Goal: Contribute content: Add original content to the website for others to see

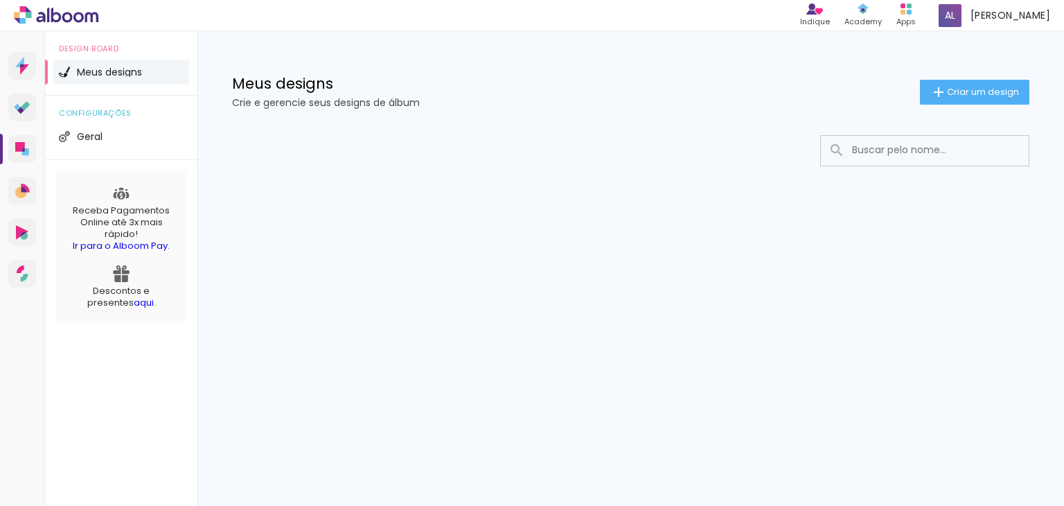
click at [134, 304] on link "aqui" at bounding box center [144, 302] width 20 height 13
click at [956, 87] on span "Criar um design" at bounding box center [983, 91] width 72 height 9
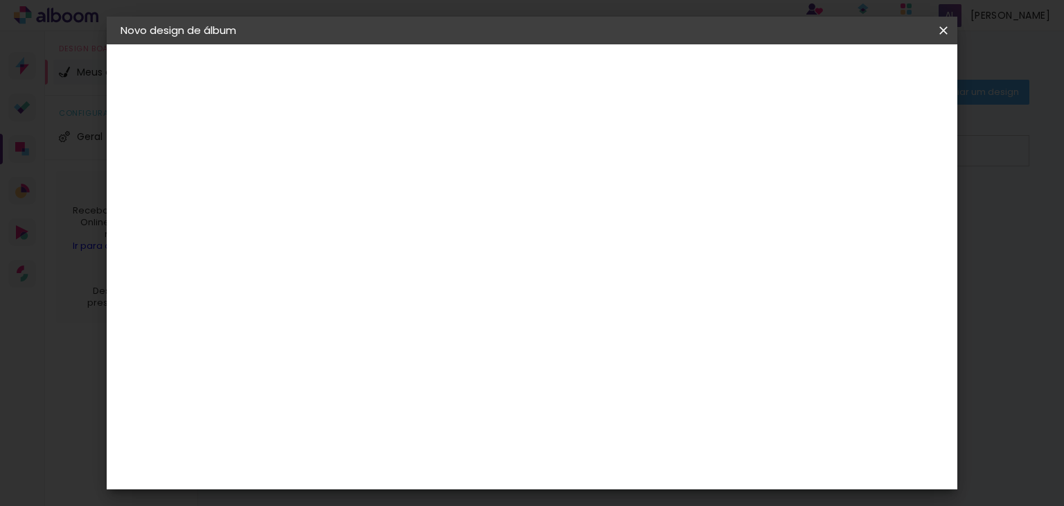
click at [347, 195] on input at bounding box center [347, 185] width 0 height 21
type input "[PERSON_NAME]"
type paper-input "[PERSON_NAME]"
click at [489, 67] on paper-button "Avançar" at bounding box center [455, 74] width 68 height 24
click at [606, 201] on paper-item "Tamanho Livre" at bounding box center [539, 210] width 133 height 30
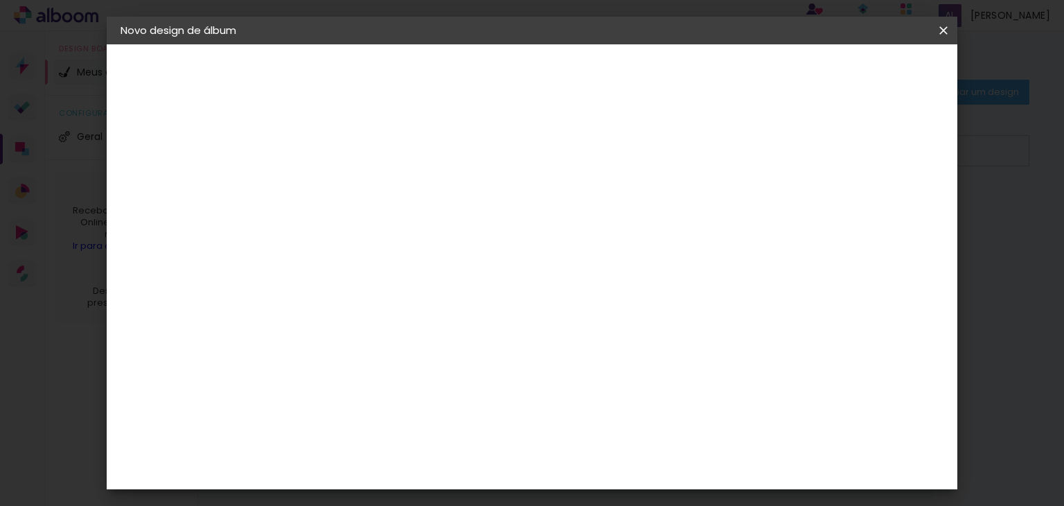
click at [0, 0] on slot "Tamanho Livre" at bounding box center [0, 0] width 0 height 0
click at [0, 0] on slot "Avançar" at bounding box center [0, 0] width 0 height 0
click at [857, 77] on span "Iniciar design" at bounding box center [825, 74] width 63 height 10
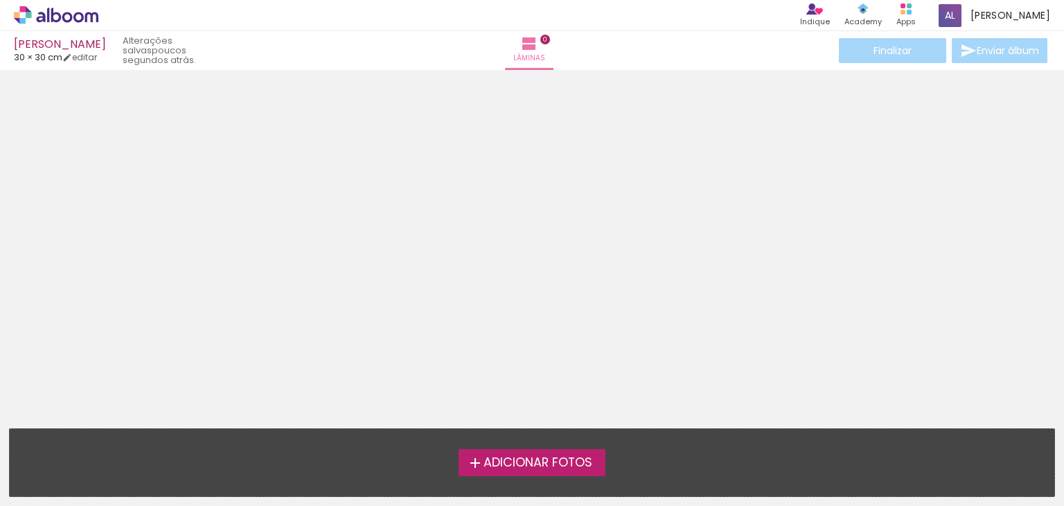
click at [560, 463] on span "Adicionar Fotos" at bounding box center [538, 463] width 109 height 12
click at [0, 0] on input "file" at bounding box center [0, 0] width 0 height 0
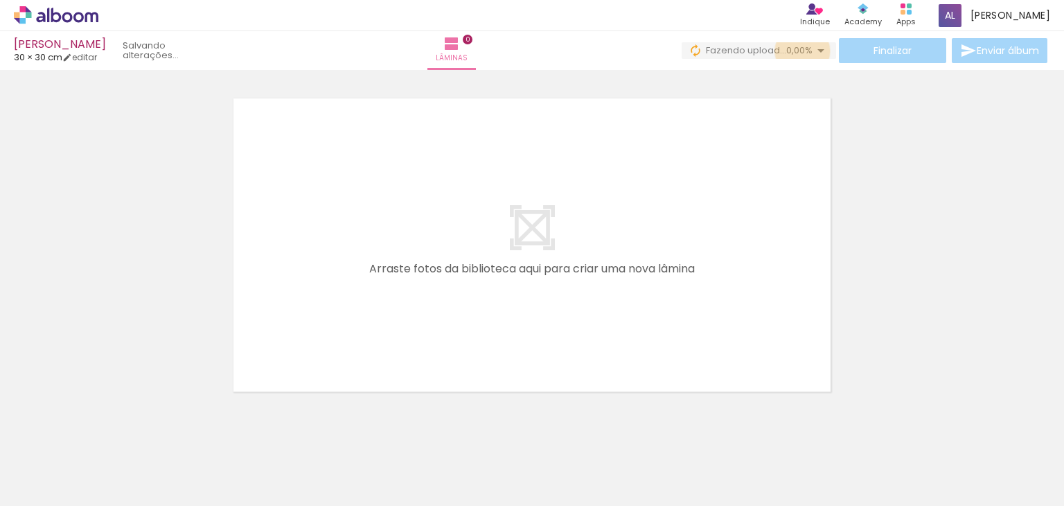
click at [798, 51] on span "0,00%" at bounding box center [799, 50] width 26 height 13
click at [782, 41] on div "Finalizar Enviar álbum" at bounding box center [866, 50] width 369 height 25
click at [150, 437] on div at bounding box center [139, 459] width 46 height 69
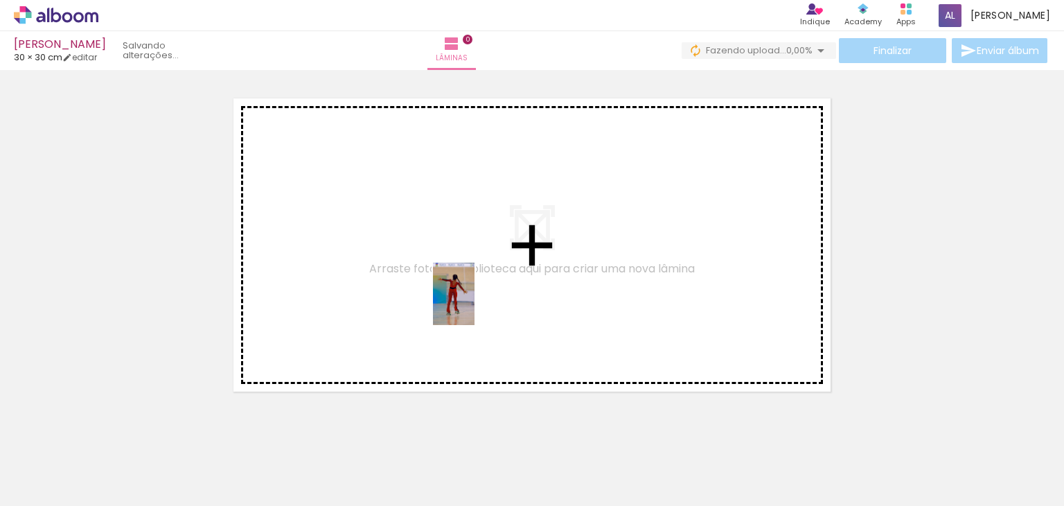
drag, startPoint x: 150, startPoint y: 437, endPoint x: 475, endPoint y: 304, distance: 351.1
click at [475, 304] on quentale-workspace at bounding box center [532, 253] width 1064 height 506
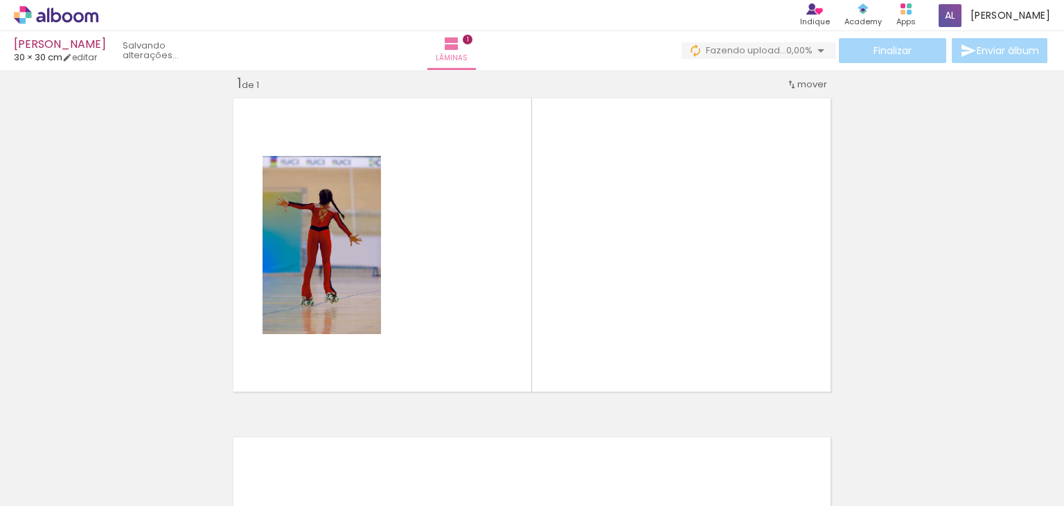
scroll to position [17, 0]
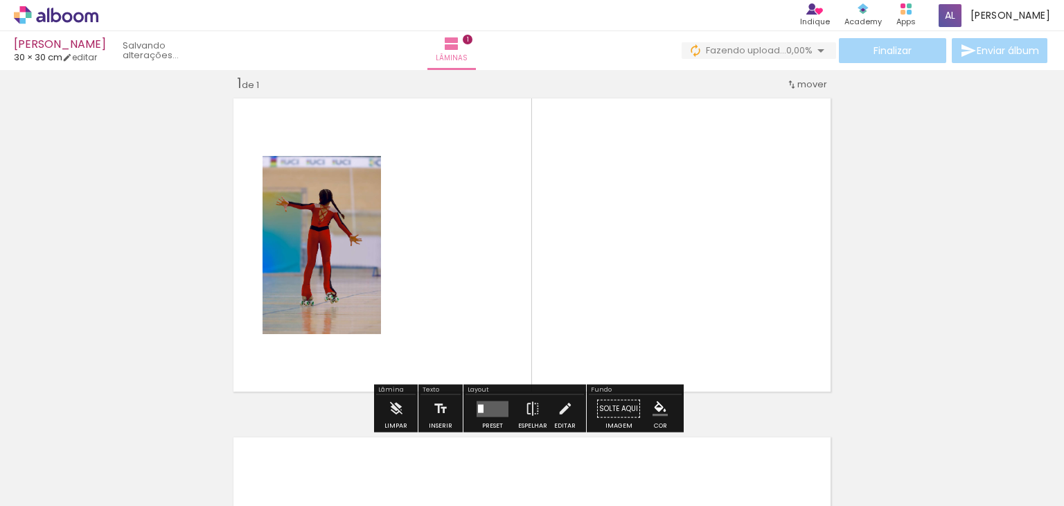
click at [37, 483] on span "Adicionar Fotos" at bounding box center [49, 486] width 42 height 15
click at [0, 0] on input "file" at bounding box center [0, 0] width 0 height 0
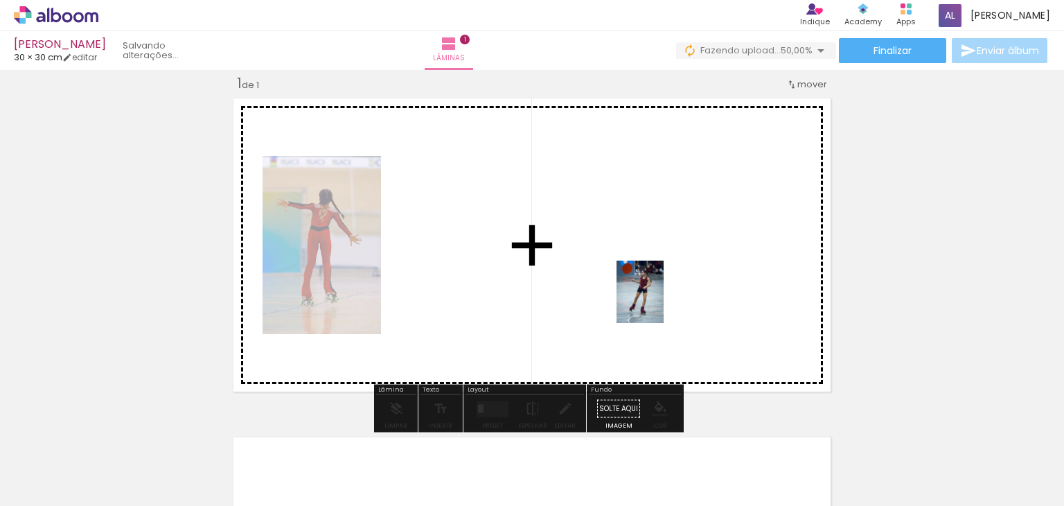
drag, startPoint x: 229, startPoint y: 470, endPoint x: 665, endPoint y: 282, distance: 475.1
click at [665, 282] on quentale-workspace at bounding box center [532, 253] width 1064 height 506
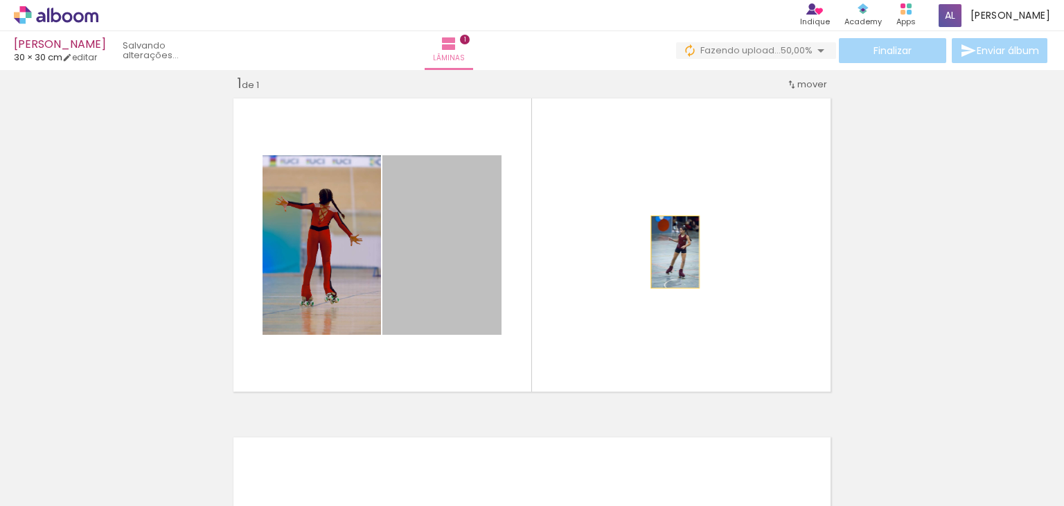
drag, startPoint x: 424, startPoint y: 285, endPoint x: 670, endPoint y: 251, distance: 248.3
click at [670, 251] on quentale-layouter at bounding box center [532, 245] width 608 height 304
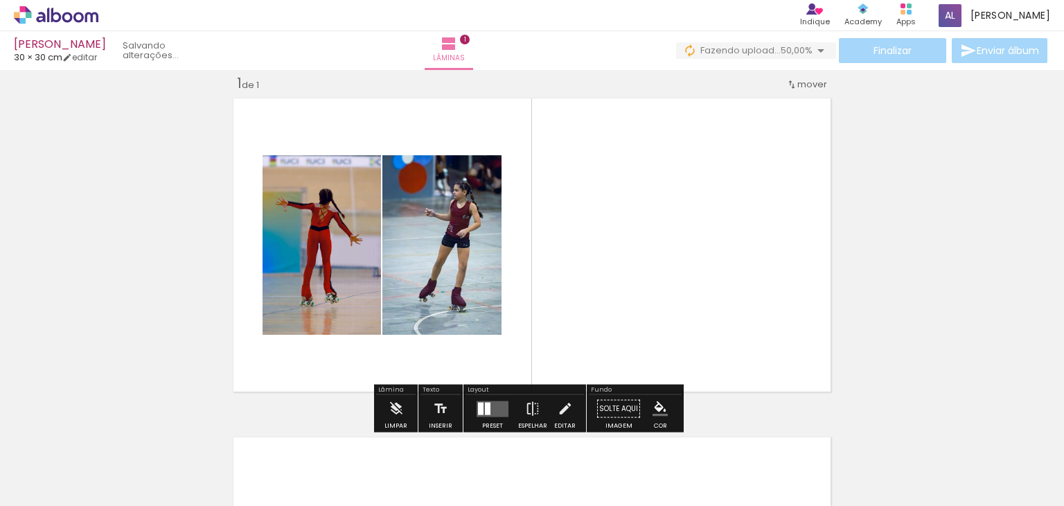
click at [47, 480] on span "Adicionar Fotos" at bounding box center [49, 486] width 42 height 15
click at [0, 0] on input "file" at bounding box center [0, 0] width 0 height 0
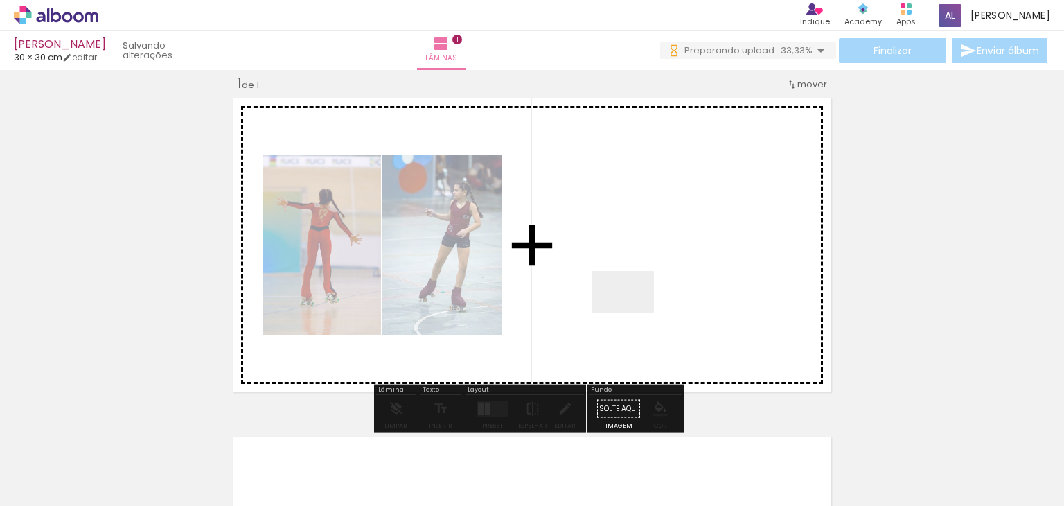
scroll to position [0, 0]
drag, startPoint x: 280, startPoint y: 465, endPoint x: 663, endPoint y: 279, distance: 425.7
click at [663, 279] on quentale-workspace at bounding box center [532, 253] width 1064 height 506
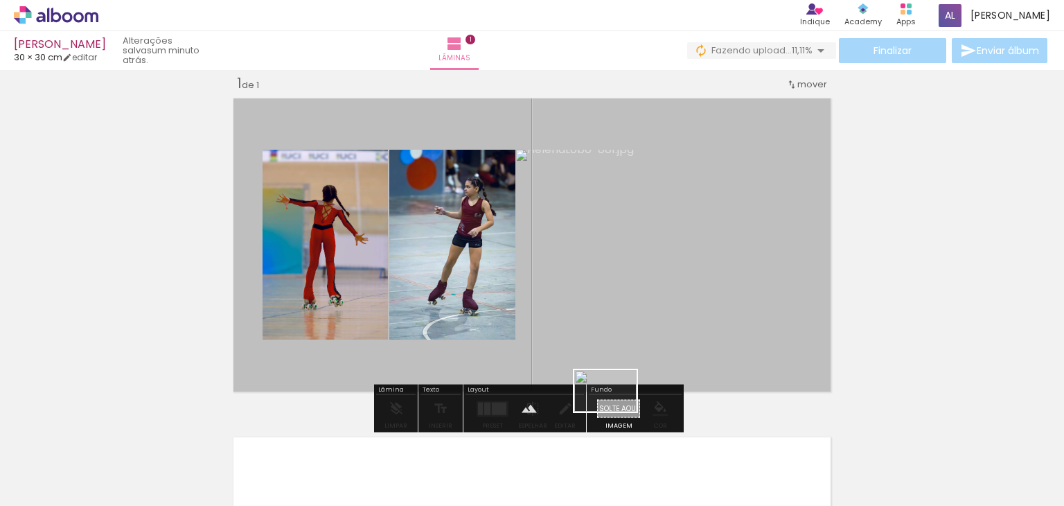
drag, startPoint x: 603, startPoint y: 472, endPoint x: 616, endPoint y: 412, distance: 61.0
click at [616, 412] on quentale-workspace at bounding box center [532, 253] width 1064 height 506
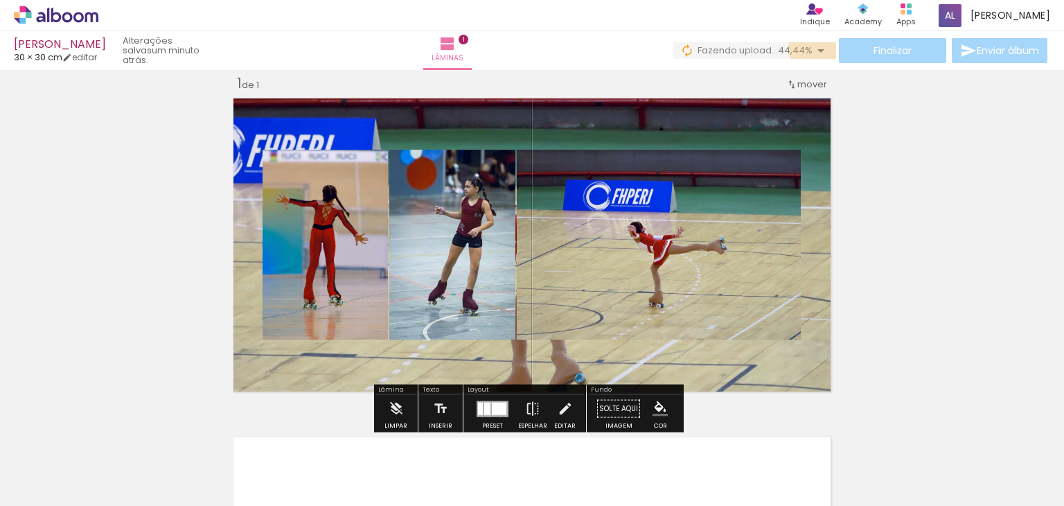
click at [813, 47] on iron-icon at bounding box center [821, 50] width 17 height 17
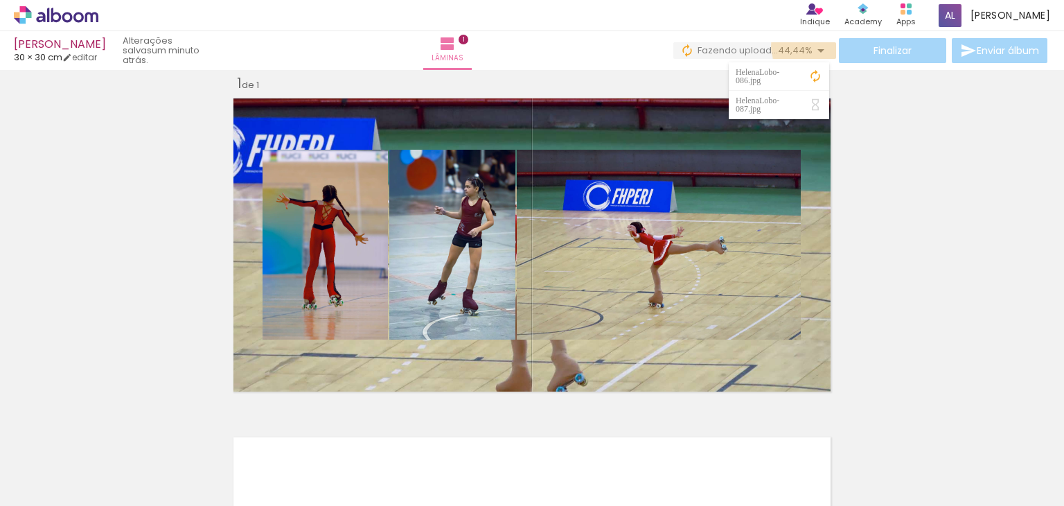
click at [813, 47] on iron-icon at bounding box center [821, 50] width 17 height 17
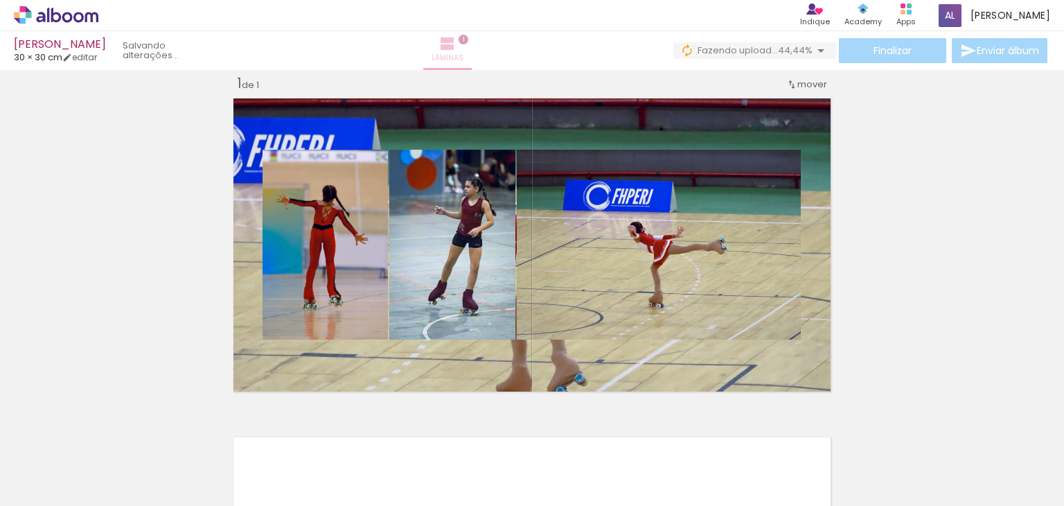
click at [456, 43] on iron-icon at bounding box center [447, 43] width 17 height 17
drag, startPoint x: 678, startPoint y: 225, endPoint x: 665, endPoint y: 322, distance: 97.9
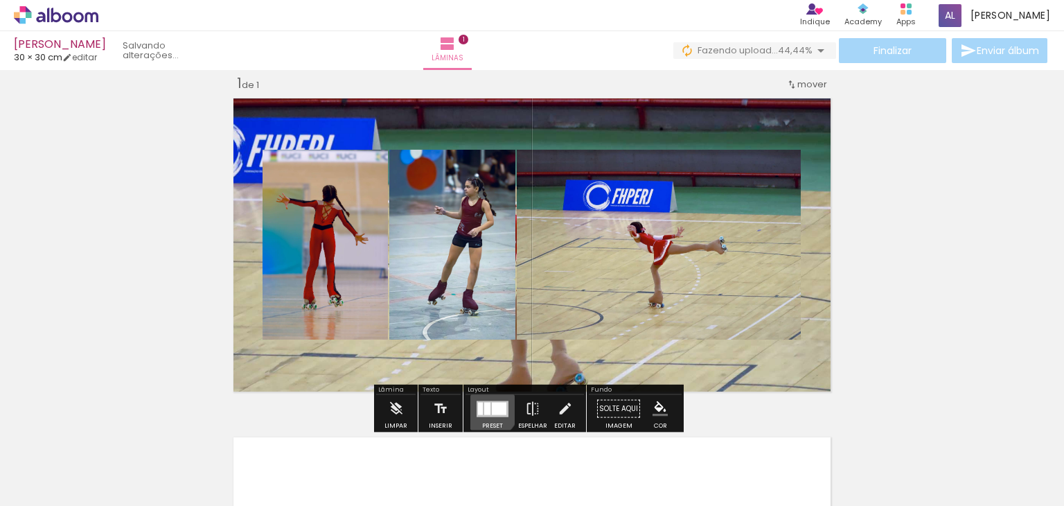
click at [484, 405] on div at bounding box center [487, 408] width 6 height 12
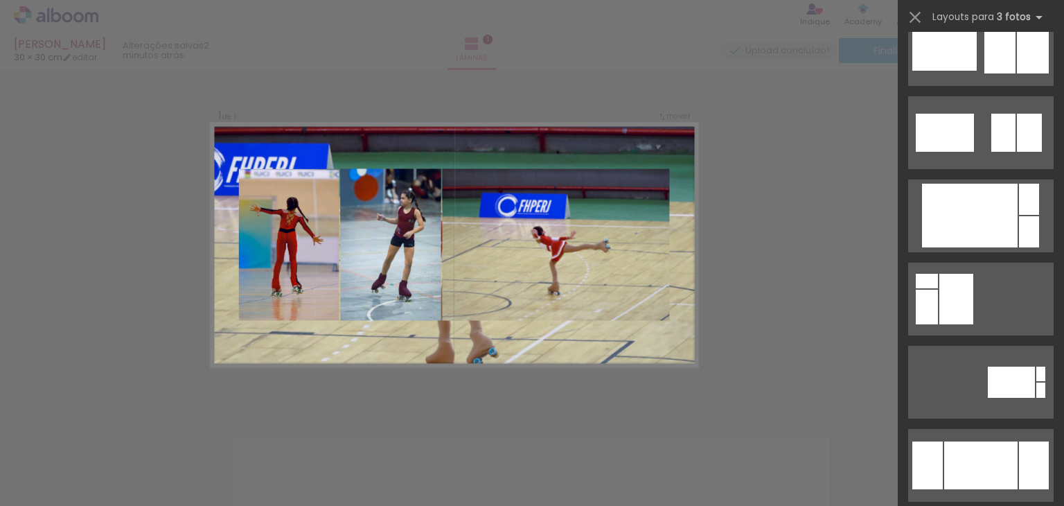
scroll to position [2214, 0]
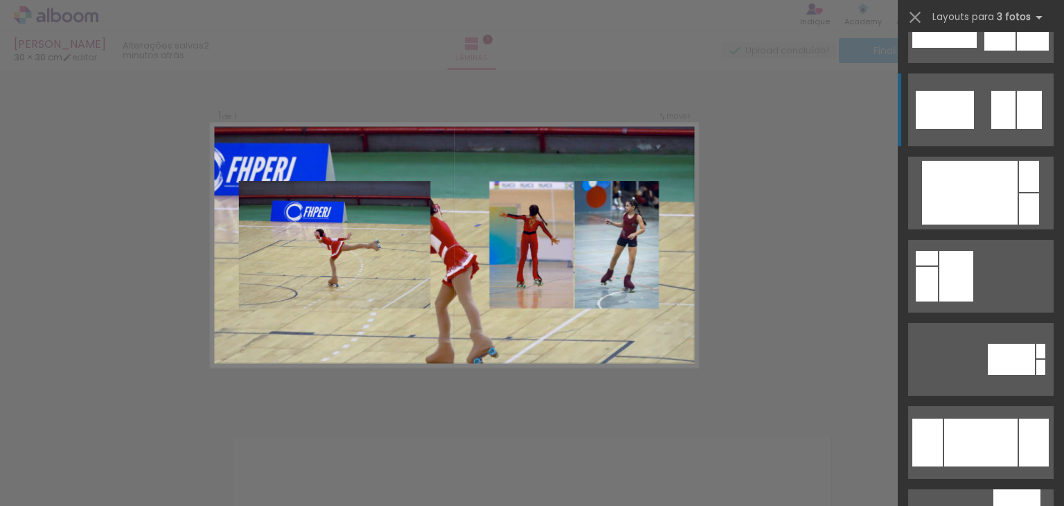
click at [1000, 105] on div at bounding box center [1003, 110] width 24 height 38
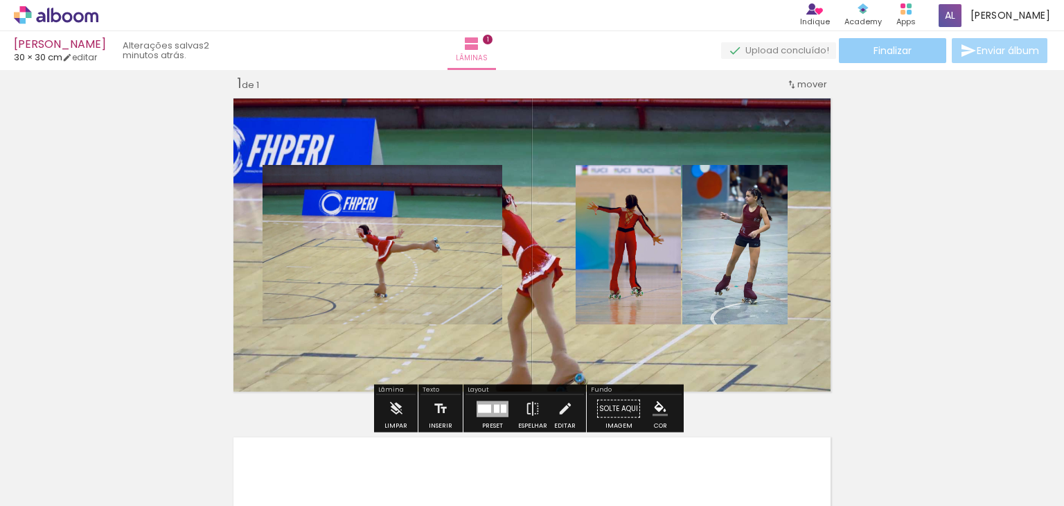
click at [923, 55] on paper-button "Finalizar" at bounding box center [892, 50] width 107 height 25
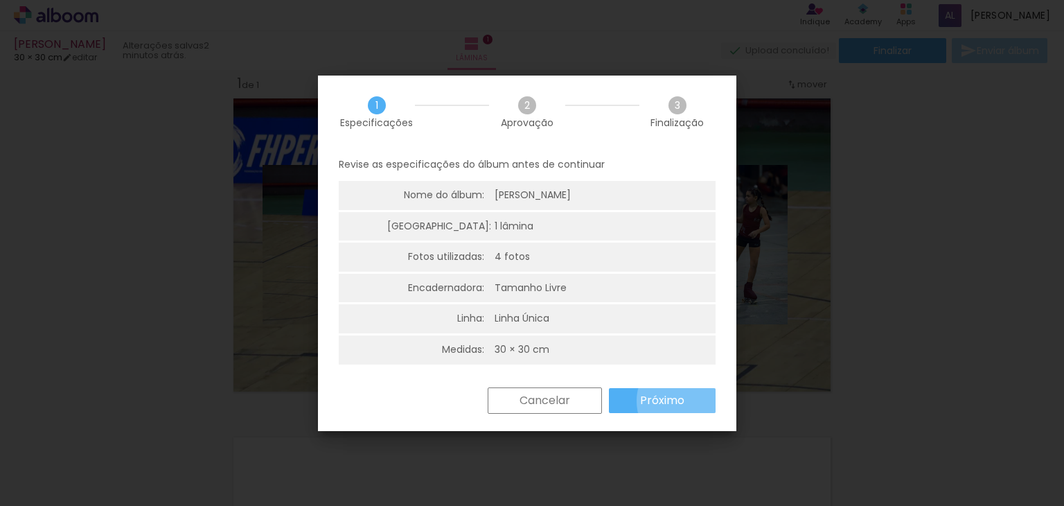
click at [687, 400] on paper-button "Próximo" at bounding box center [662, 400] width 107 height 25
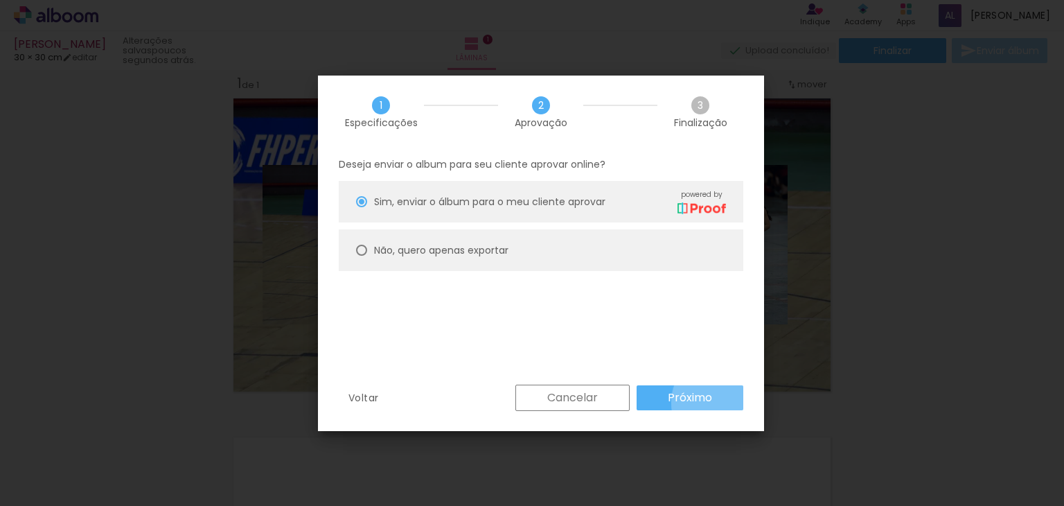
click at [723, 403] on paper-button "Próximo" at bounding box center [690, 397] width 107 height 25
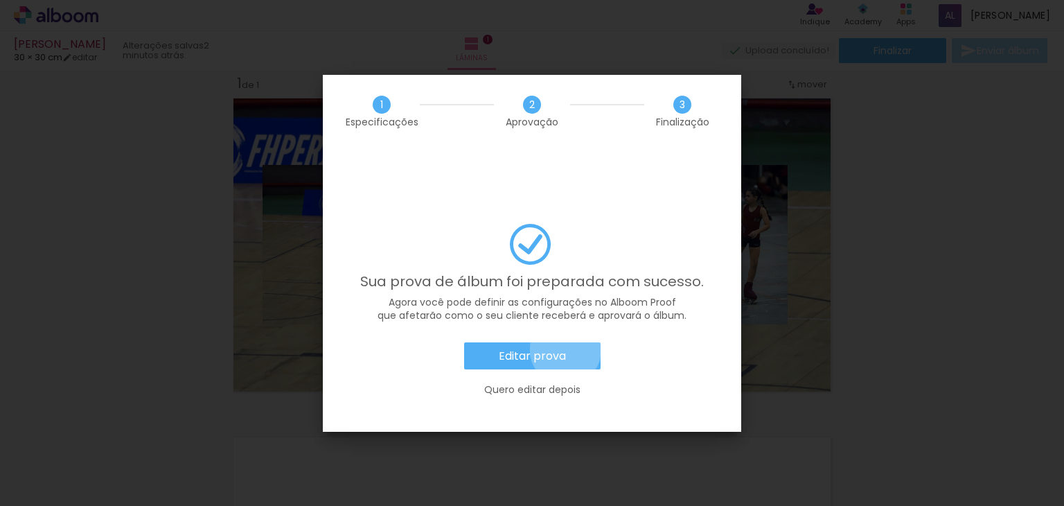
click at [565, 342] on paper-button "Editar prova" at bounding box center [532, 356] width 136 height 28
